Goal: Navigation & Orientation: Find specific page/section

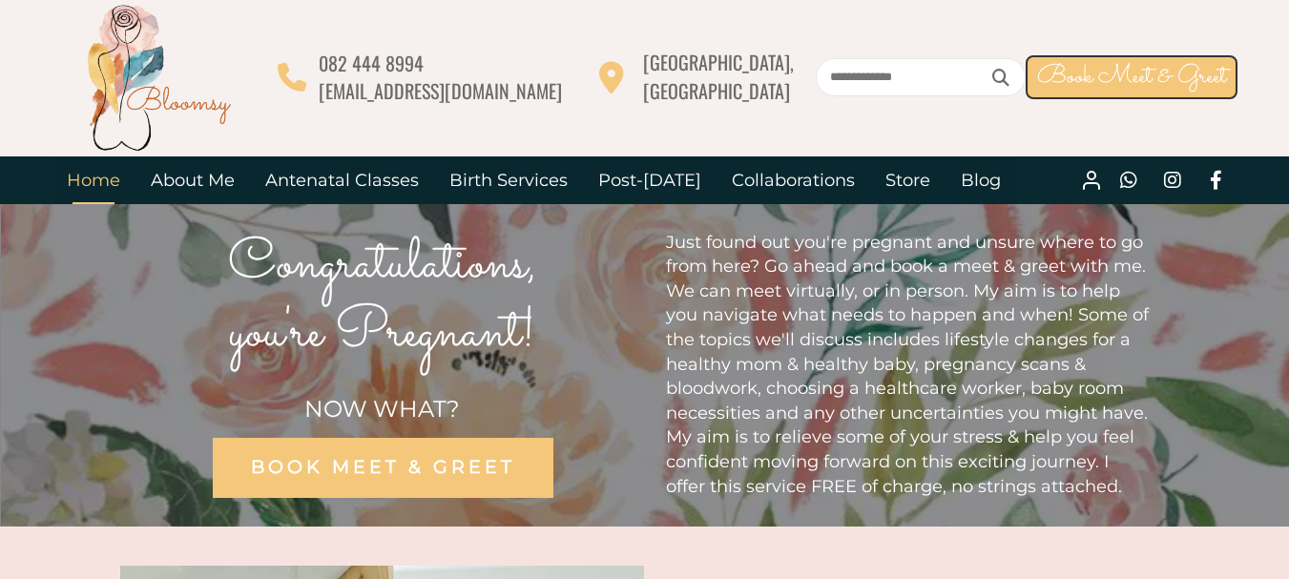
click at [80, 178] on link "Home" at bounding box center [94, 181] width 84 height 48
click at [514, 182] on link "Birth Services" at bounding box center [508, 181] width 149 height 48
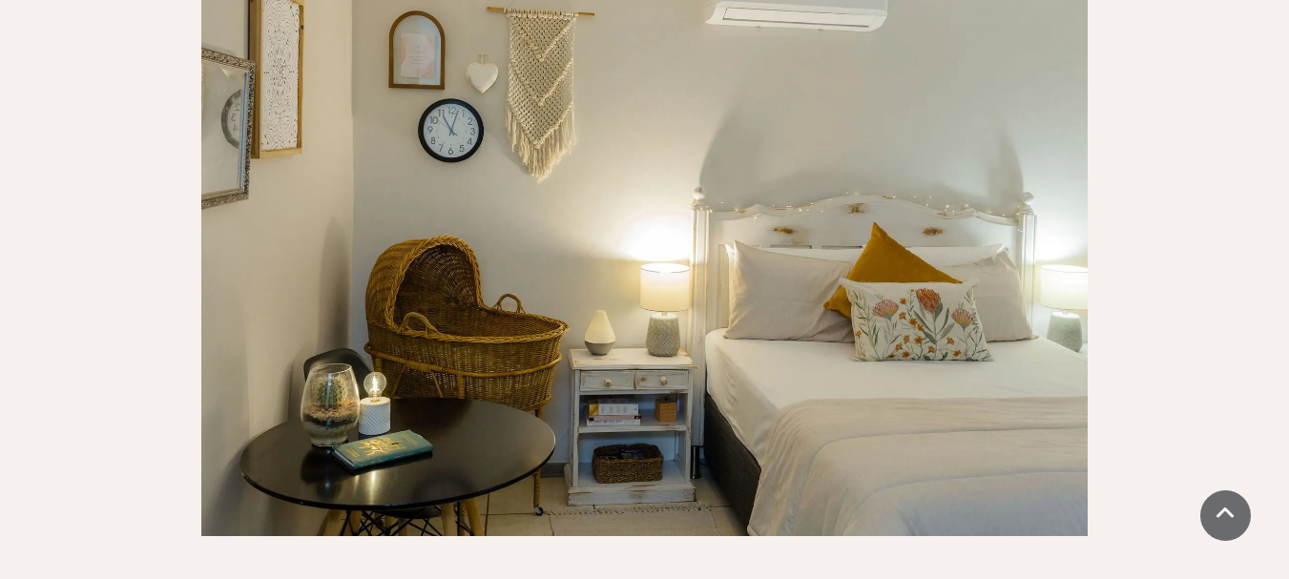
scroll to position [2195, 0]
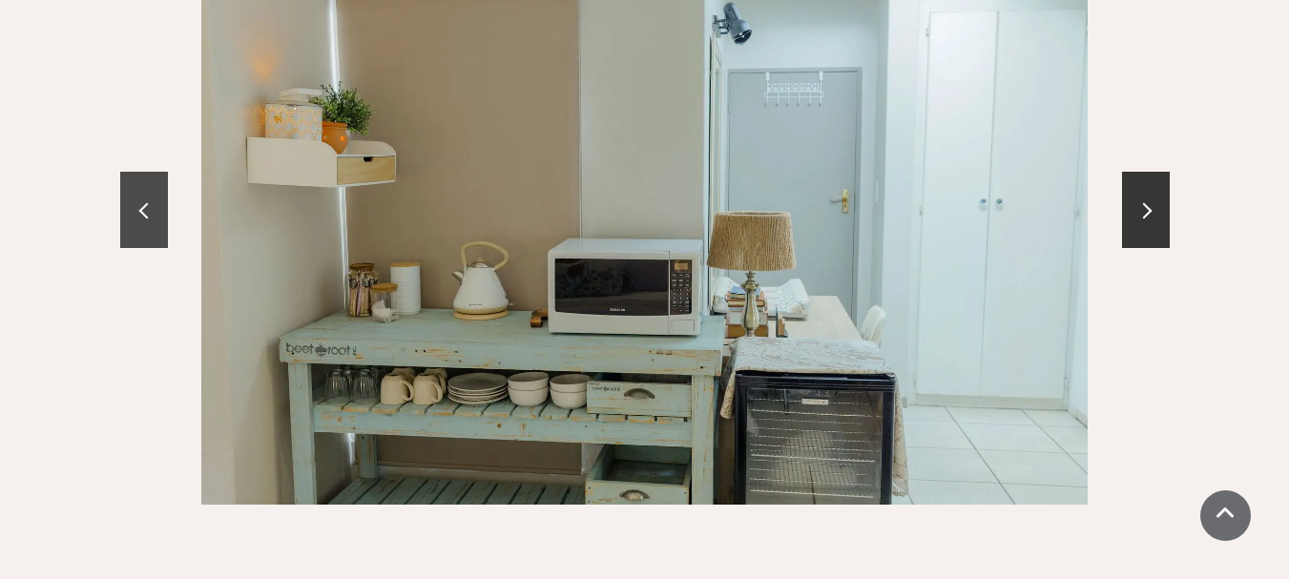
click at [143, 178] on link at bounding box center [144, 210] width 48 height 76
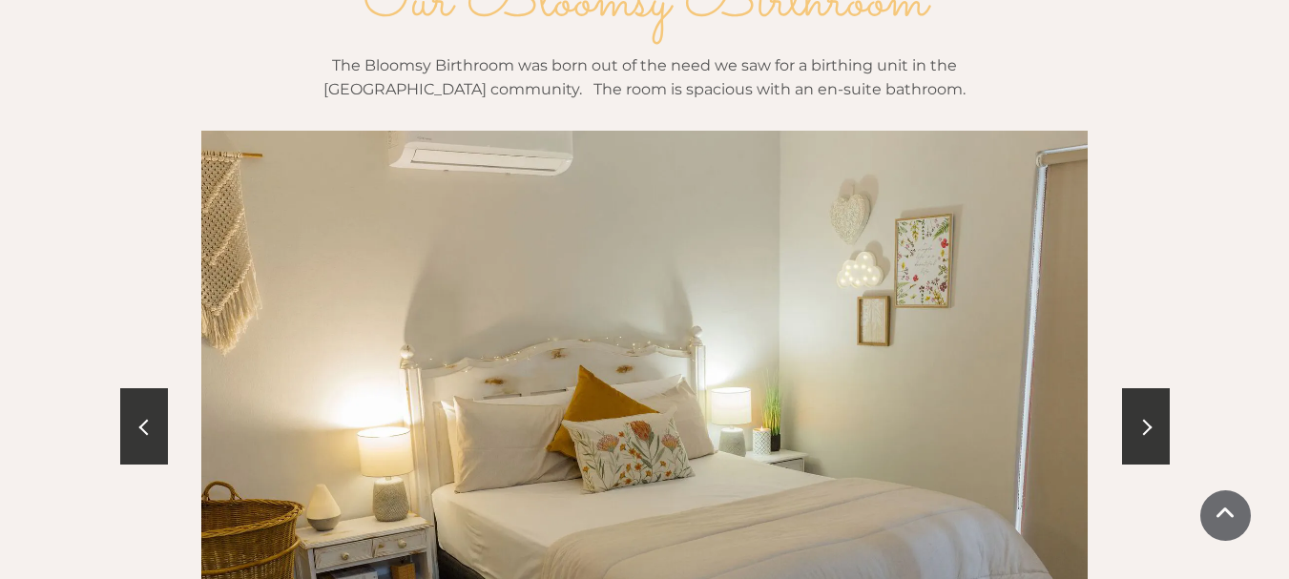
scroll to position [2004, 0]
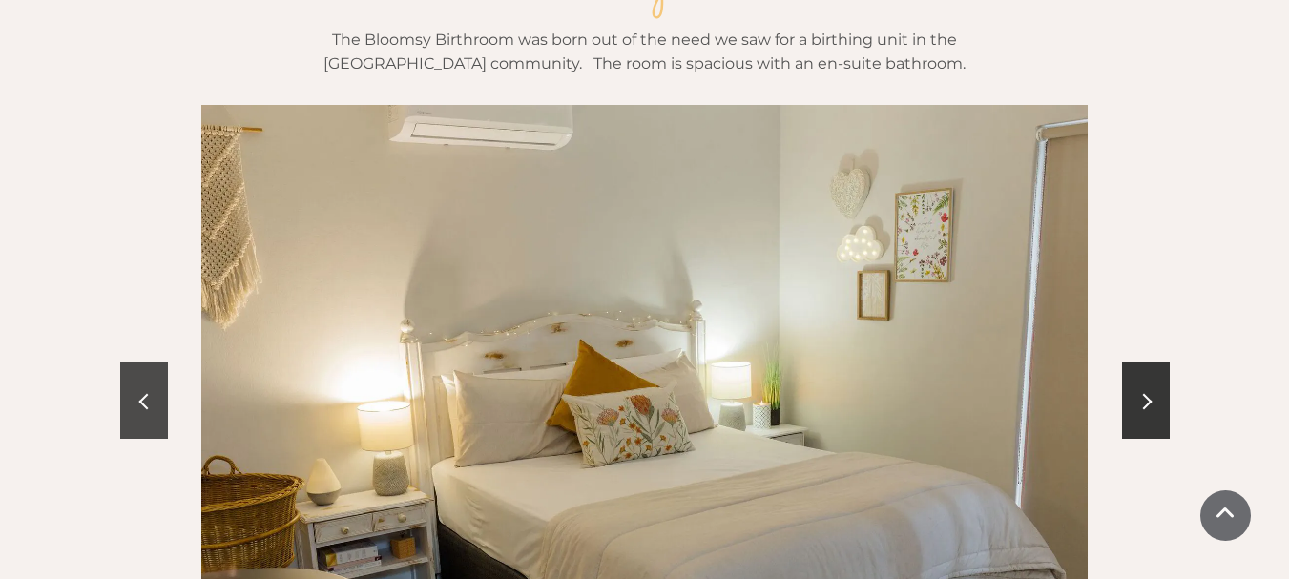
click at [167, 363] on link at bounding box center [144, 401] width 48 height 76
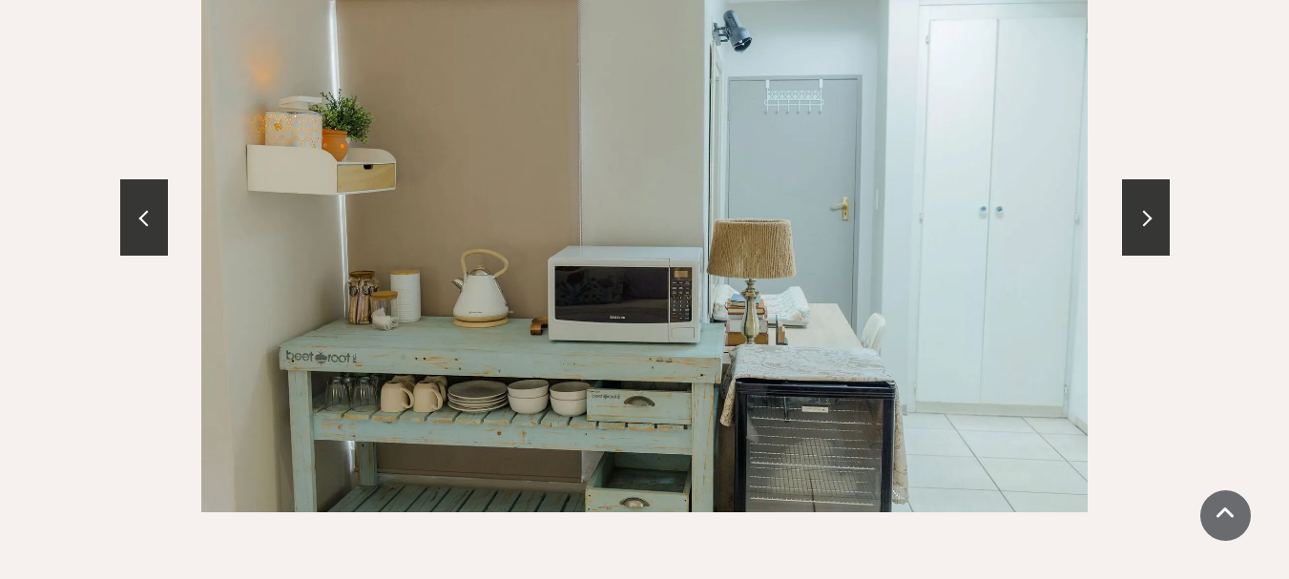
scroll to position [2195, 0]
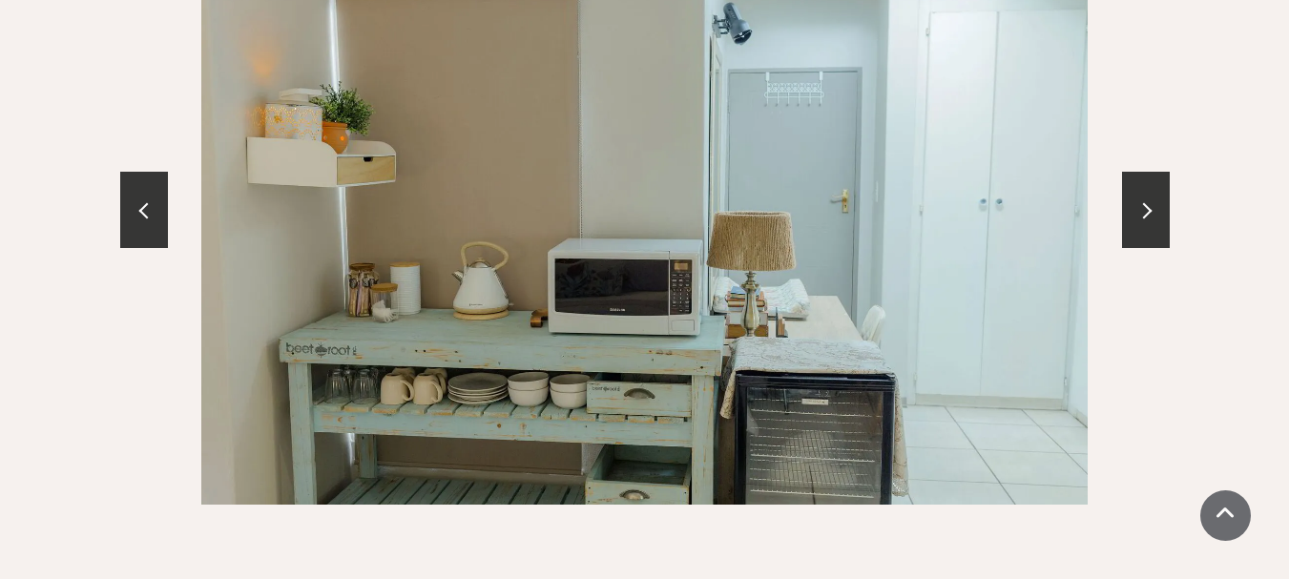
click at [144, 212] on div at bounding box center [645, 209] width 1050 height 591
click at [1139, 202] on span at bounding box center [1144, 210] width 16 height 16
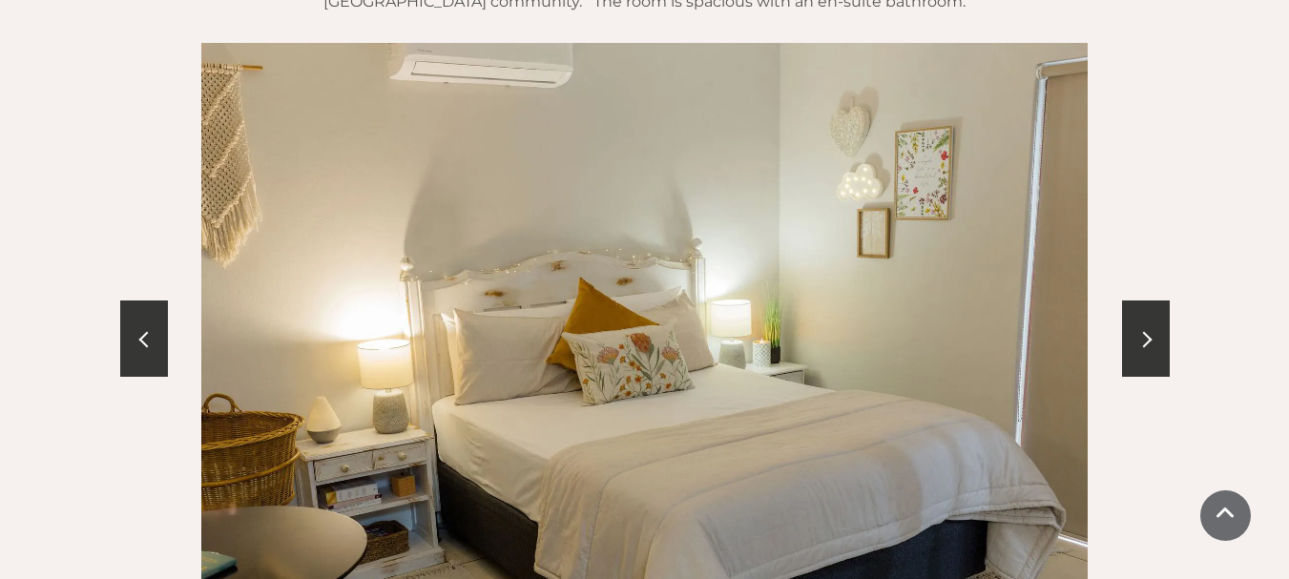
scroll to position [2100, 0]
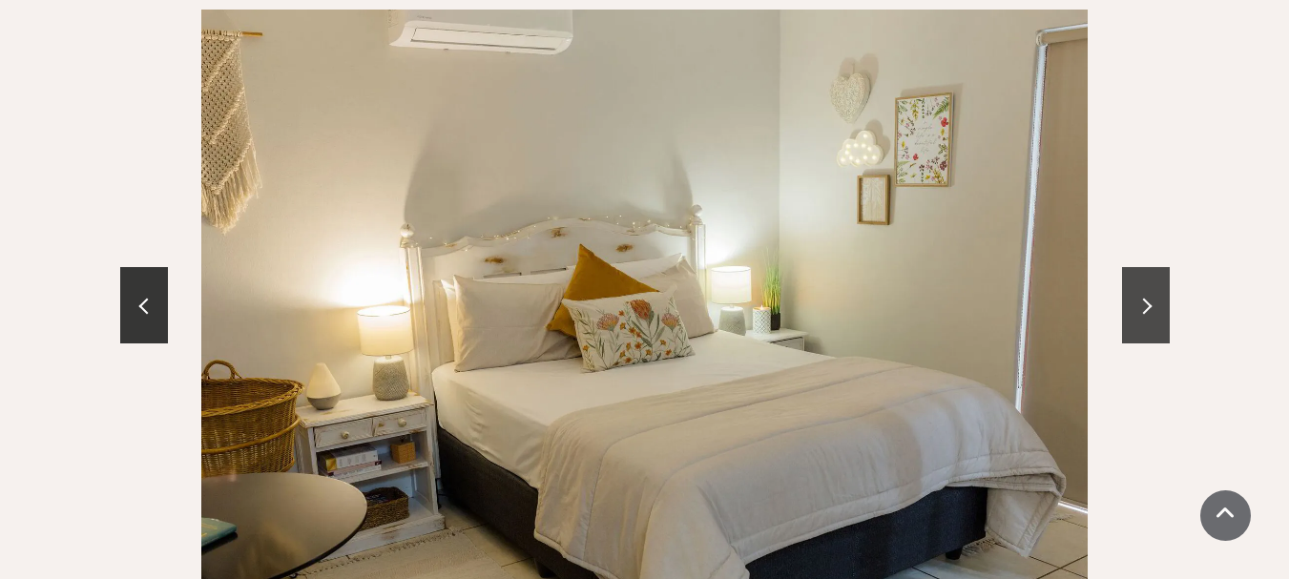
click at [1142, 267] on link at bounding box center [1146, 305] width 48 height 76
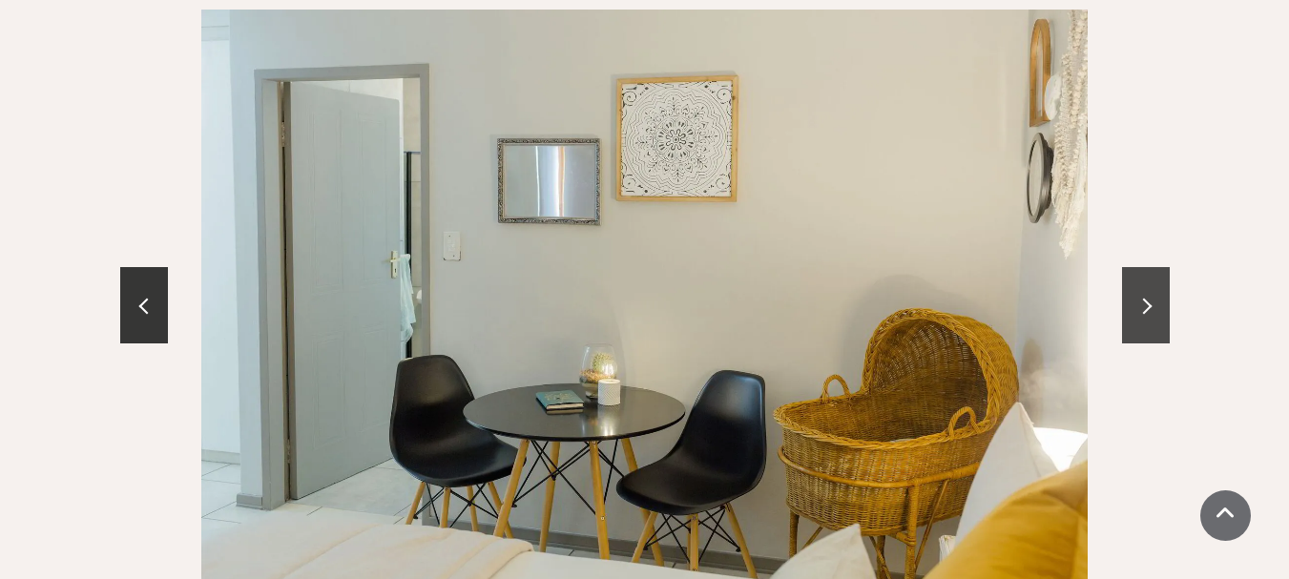
click at [1139, 278] on link at bounding box center [1146, 305] width 48 height 76
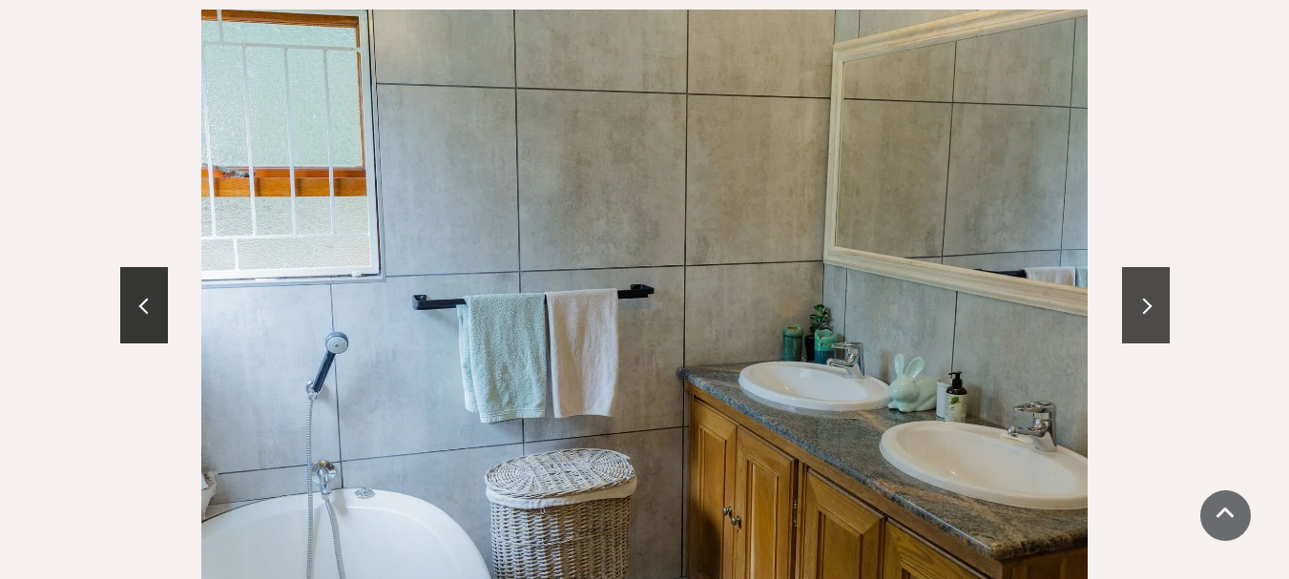
click at [1157, 267] on link at bounding box center [1146, 305] width 48 height 76
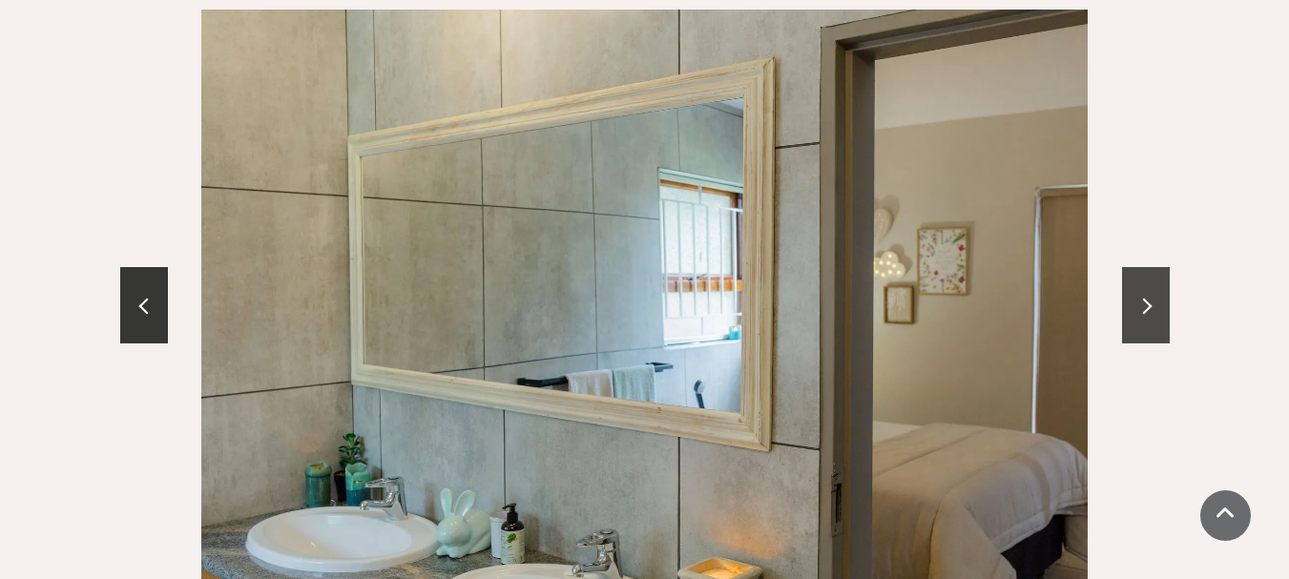
click at [1157, 267] on link at bounding box center [1146, 305] width 48 height 76
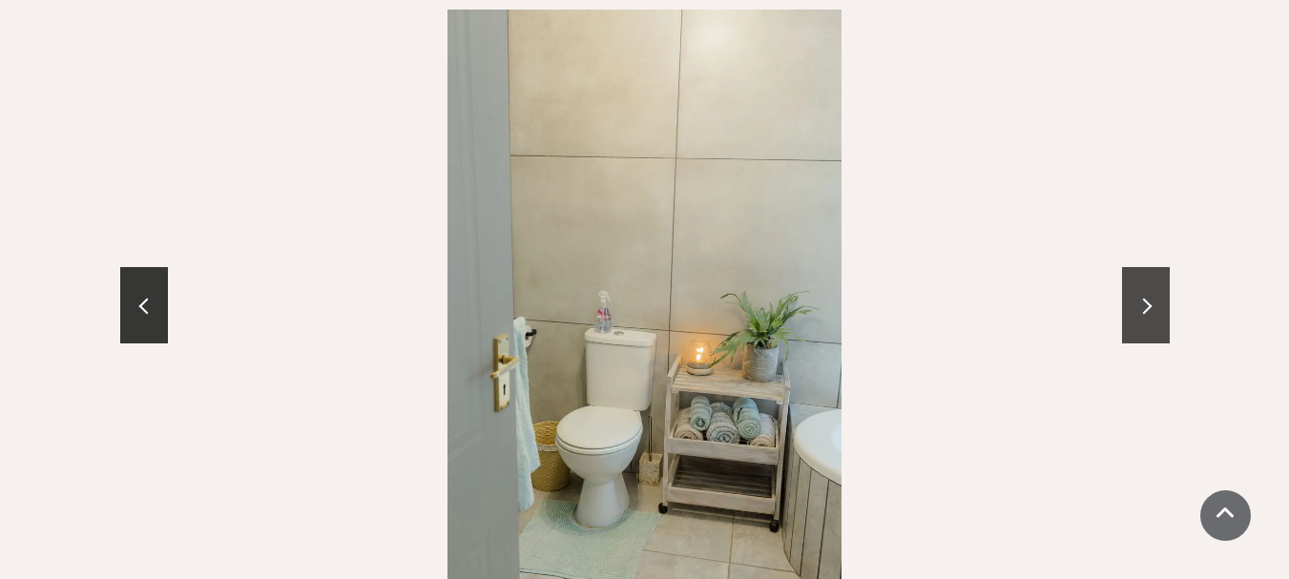
click at [1157, 267] on link at bounding box center [1146, 305] width 48 height 76
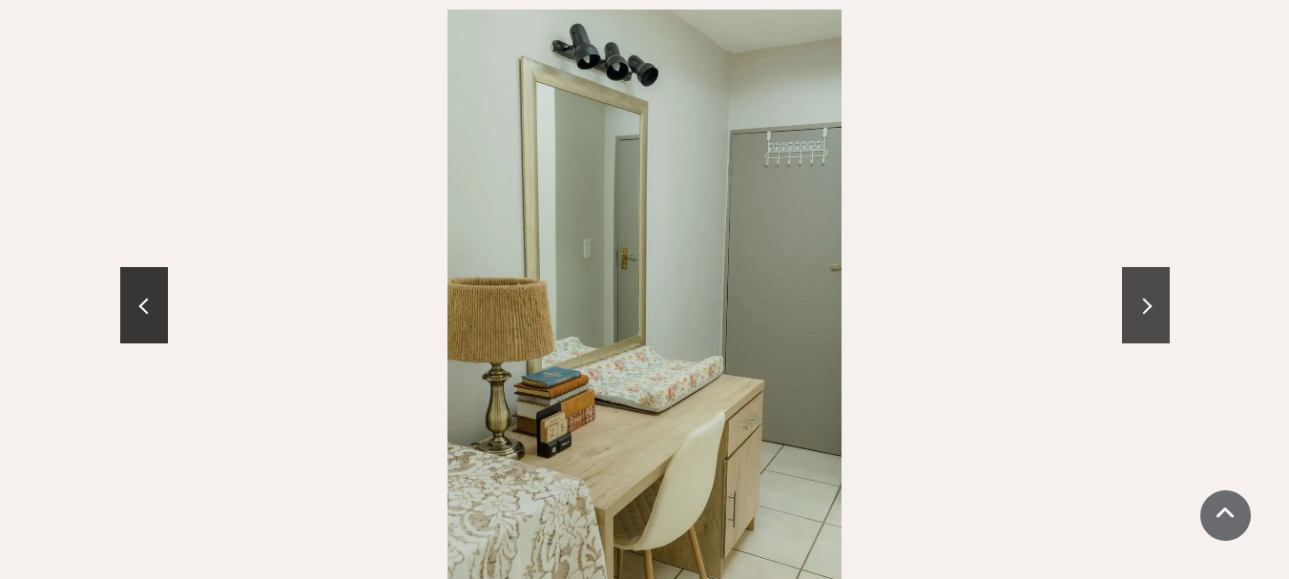
click at [1157, 267] on link at bounding box center [1146, 305] width 48 height 76
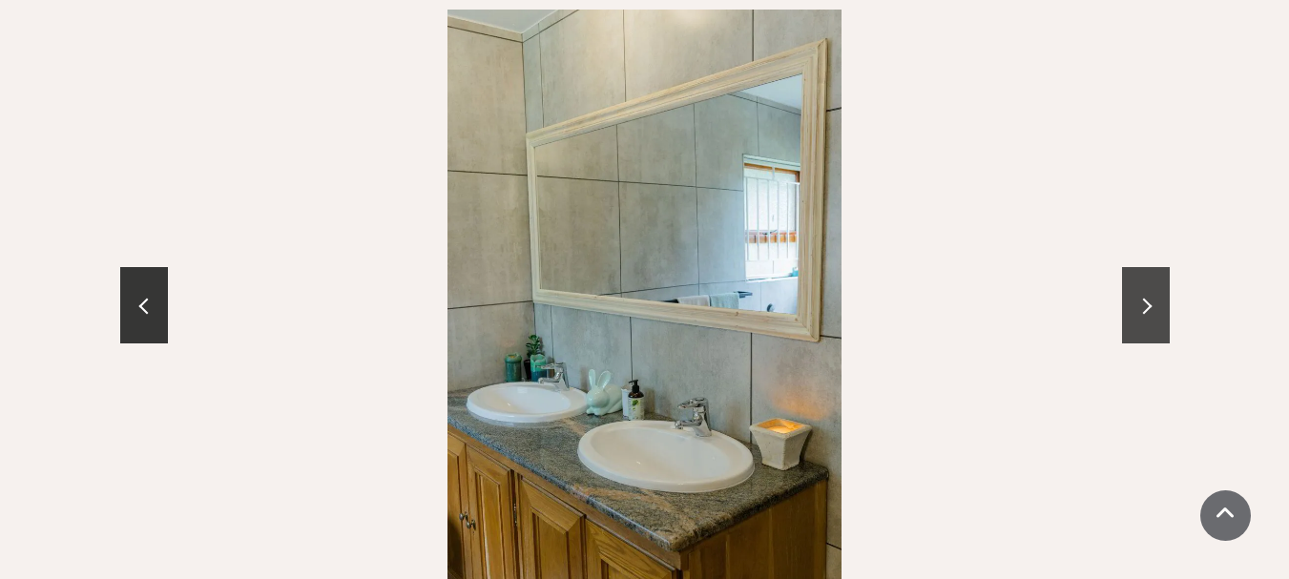
click at [1157, 267] on link at bounding box center [1146, 305] width 48 height 76
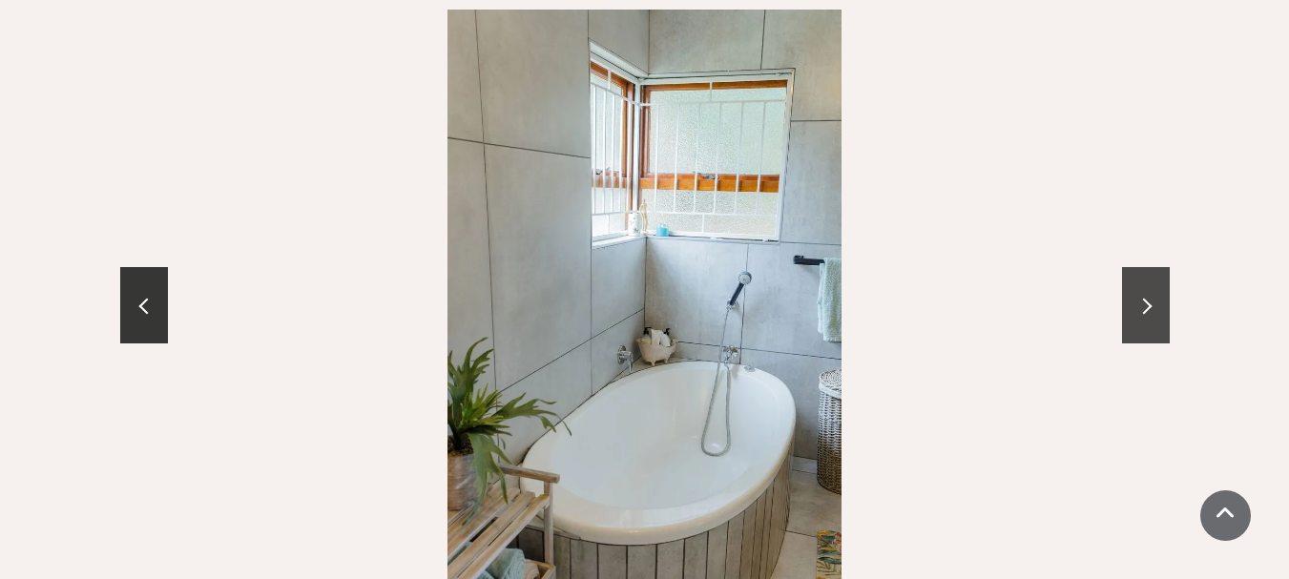
click at [1148, 287] on link at bounding box center [1146, 305] width 48 height 76
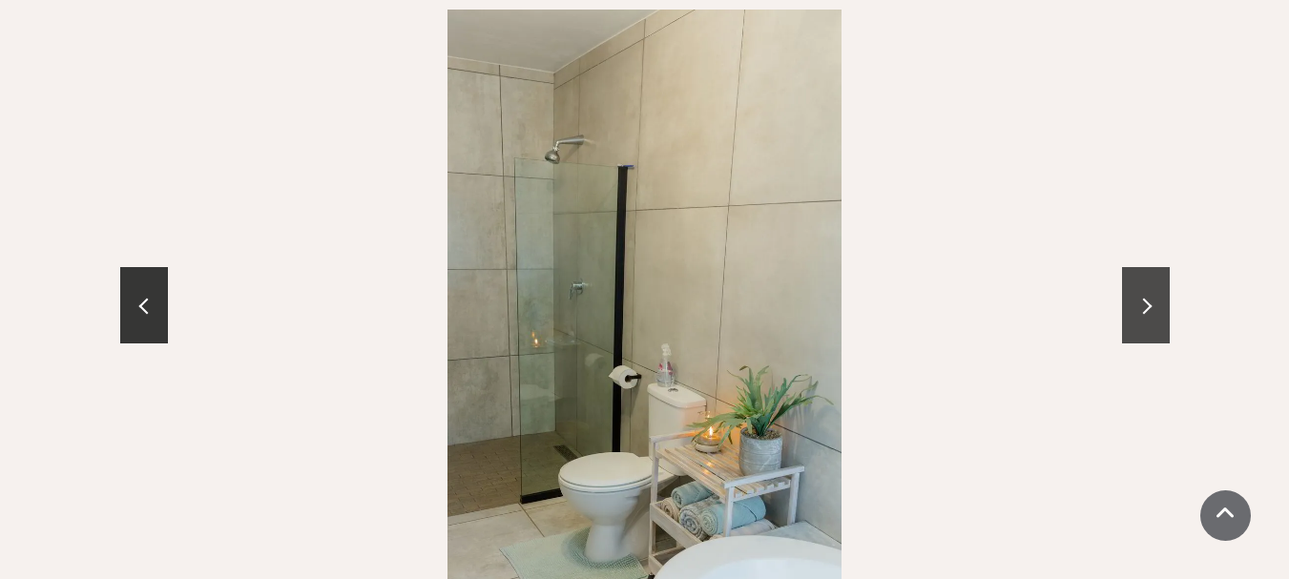
click at [1141, 298] on span at bounding box center [1144, 306] width 16 height 16
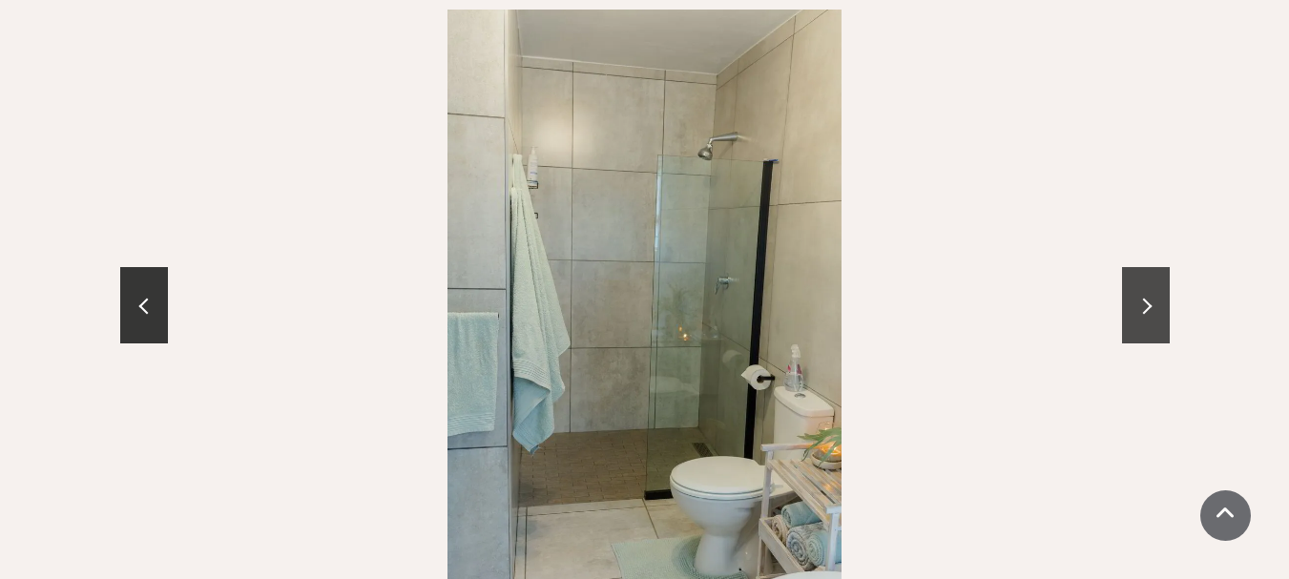
click at [1141, 298] on span at bounding box center [1144, 306] width 16 height 16
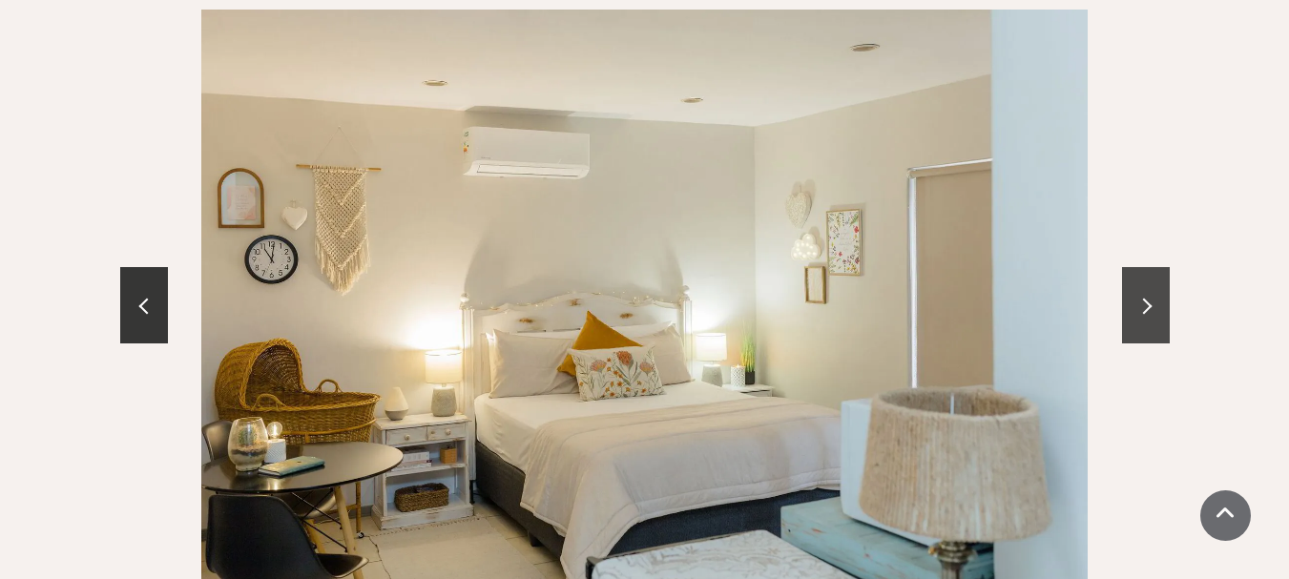
click at [1141, 298] on span at bounding box center [1144, 306] width 16 height 16
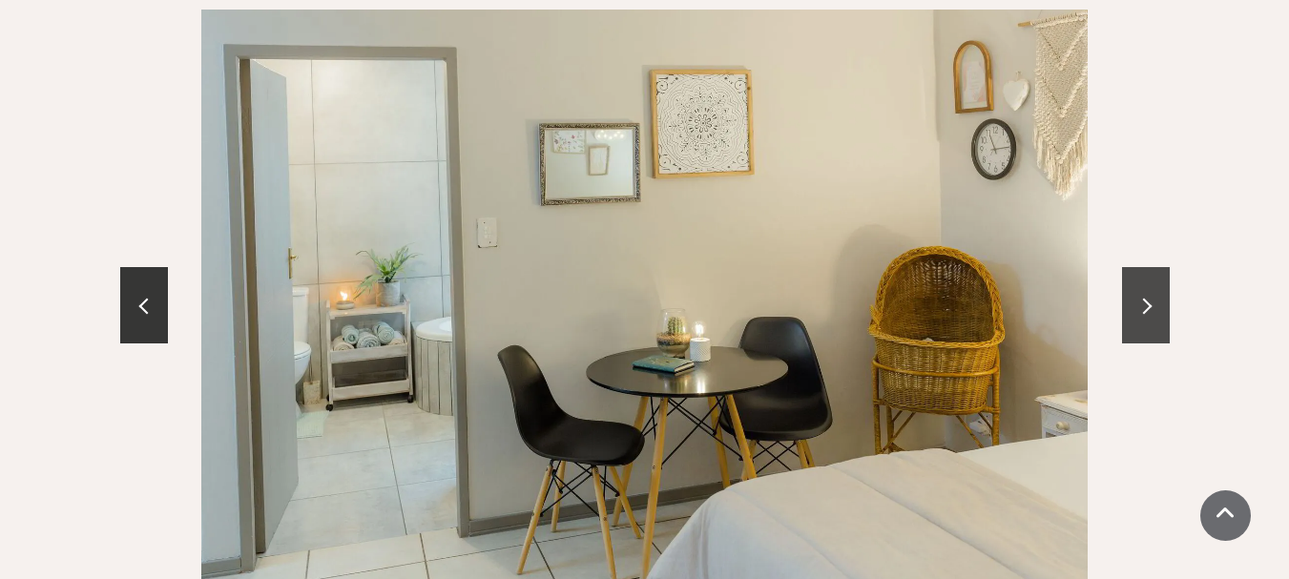
click at [1141, 298] on span at bounding box center [1144, 306] width 16 height 16
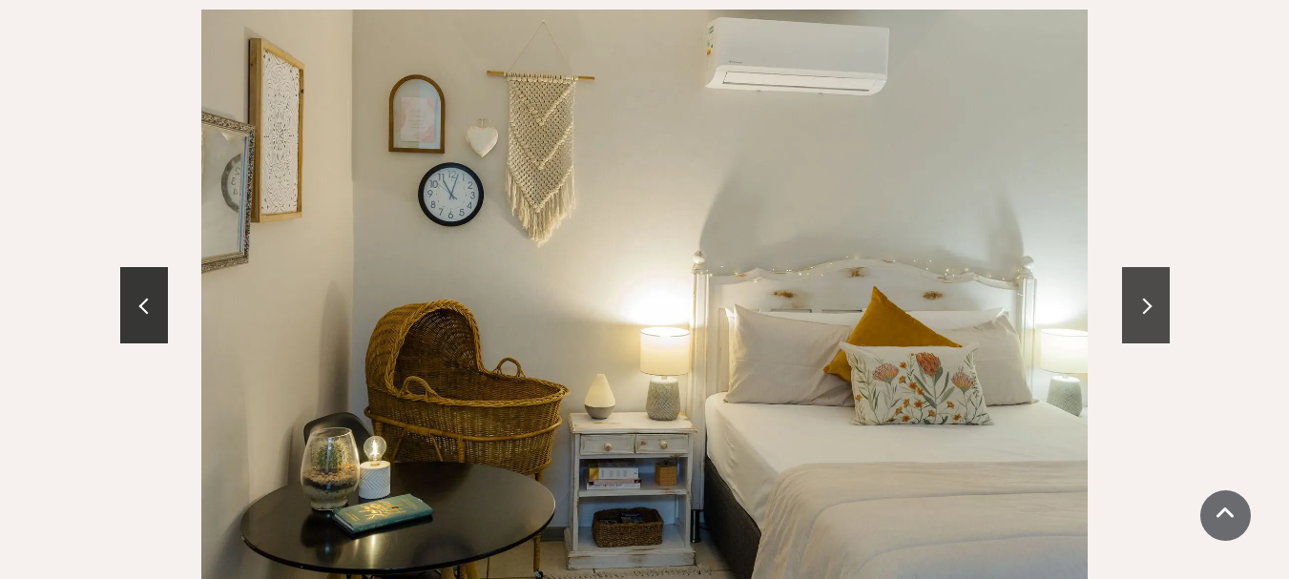
click at [1141, 298] on span at bounding box center [1144, 306] width 16 height 16
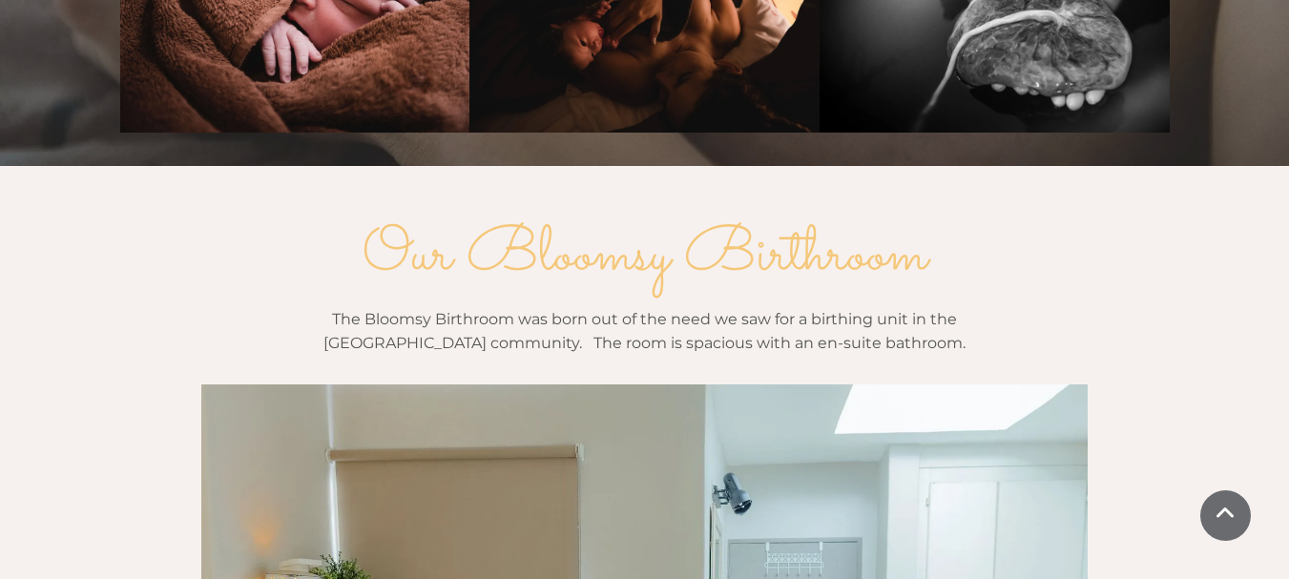
scroll to position [1718, 0]
